Goal: Task Accomplishment & Management: Manage account settings

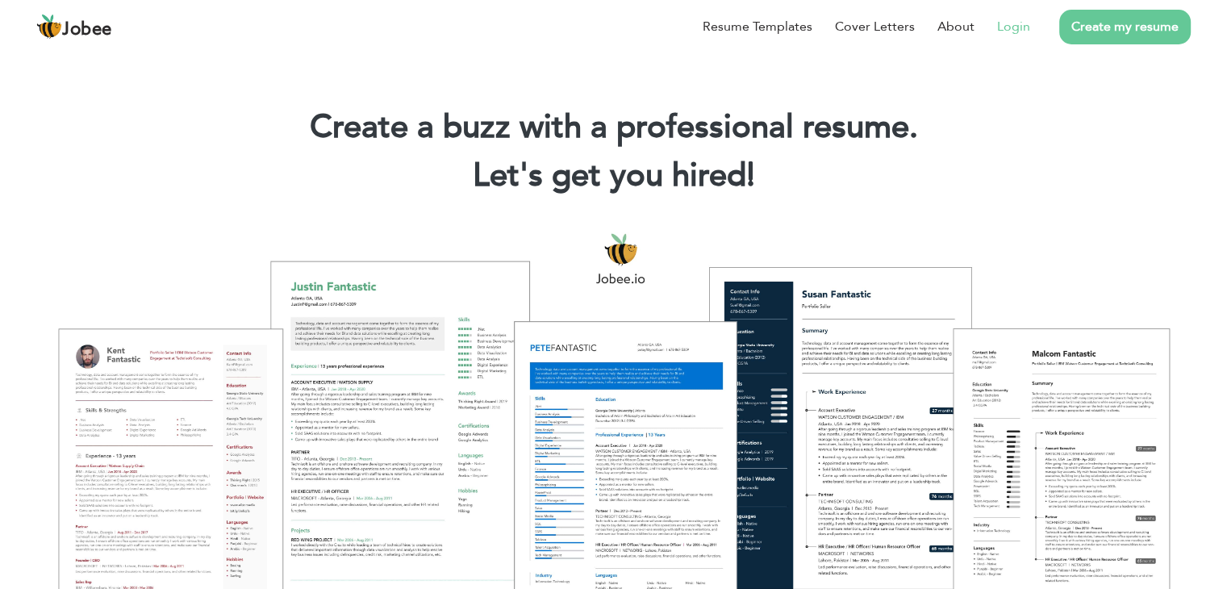
click at [1001, 28] on link "Login" at bounding box center [1013, 26] width 33 height 19
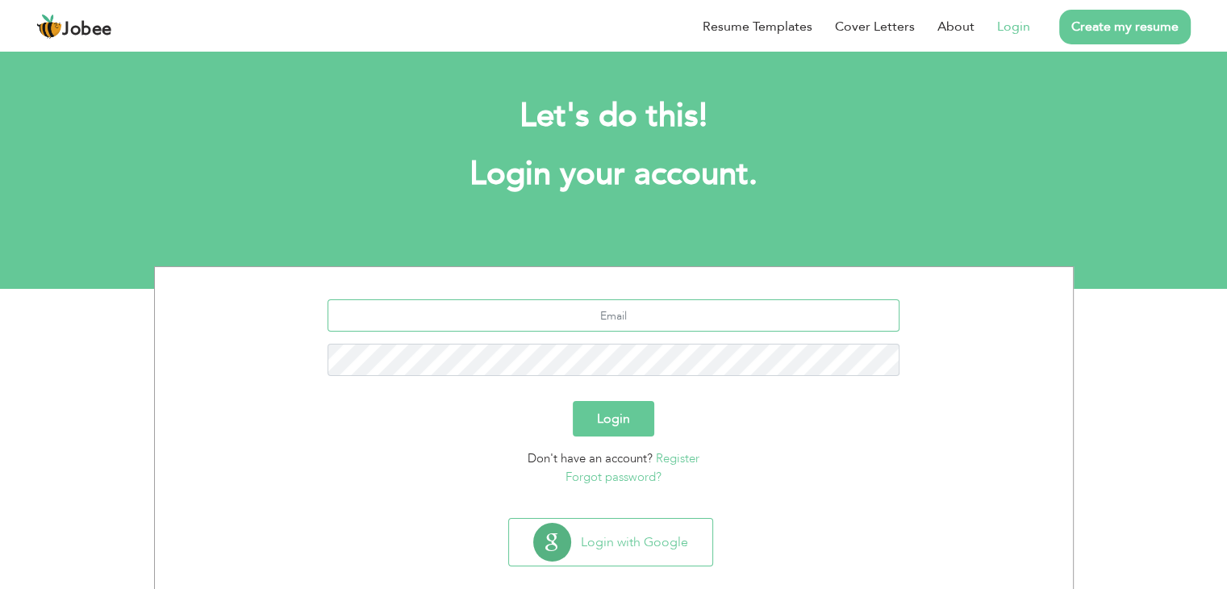
click at [584, 314] on input "text" at bounding box center [614, 315] width 572 height 32
click at [557, 302] on input "text" at bounding box center [614, 315] width 572 height 32
paste input "sohail.arslan67@gmail.com"
type input "sohail.arslan67@gmail.com"
click at [618, 416] on button "Login" at bounding box center [613, 419] width 81 height 36
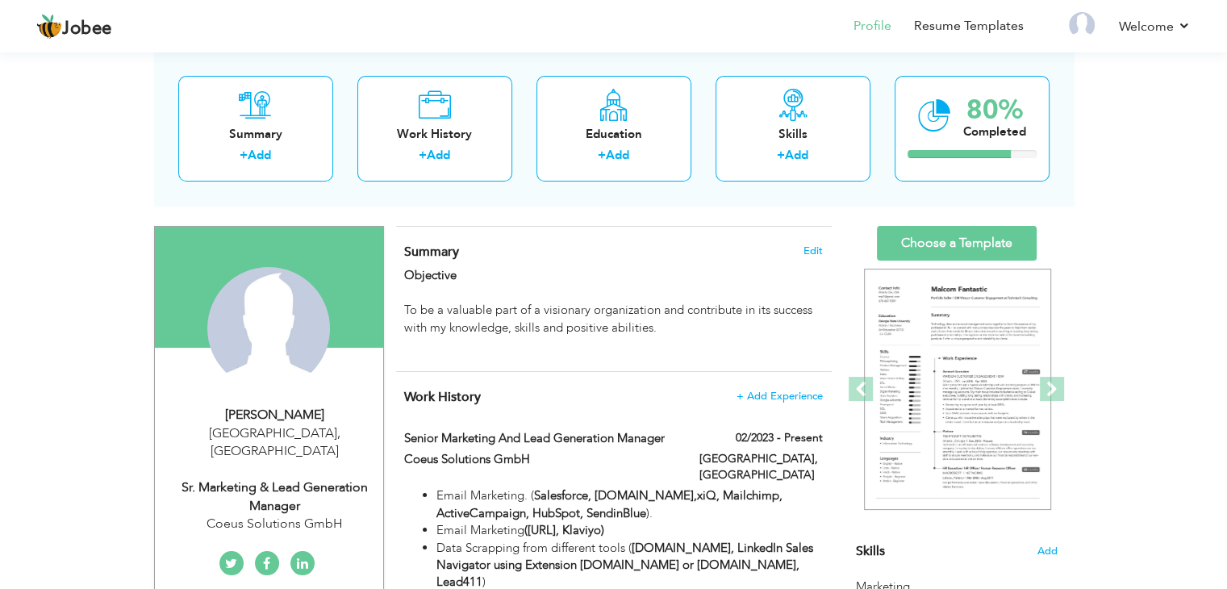
scroll to position [161, 0]
